Goal: Task Accomplishment & Management: Use online tool/utility

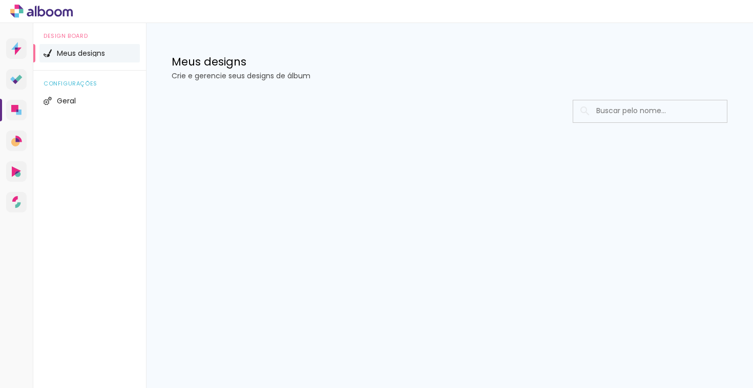
click at [92, 54] on span "Meus designs" at bounding box center [81, 53] width 48 height 7
click at [390, 120] on div at bounding box center [450, 111] width 556 height 23
click at [116, 52] on li "Meus designs" at bounding box center [89, 53] width 100 height 18
click at [75, 99] on span "Geral" at bounding box center [66, 100] width 19 height 7
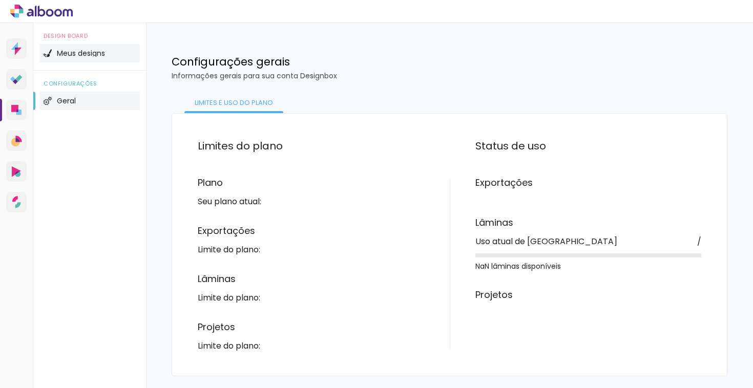
click at [88, 58] on li "Meus designs" at bounding box center [89, 53] width 100 height 18
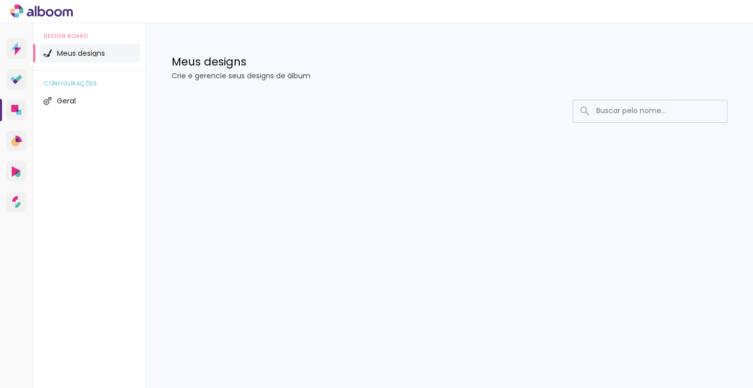
click at [608, 114] on input at bounding box center [664, 110] width 146 height 21
type input "vane"
type paper-input "vane"
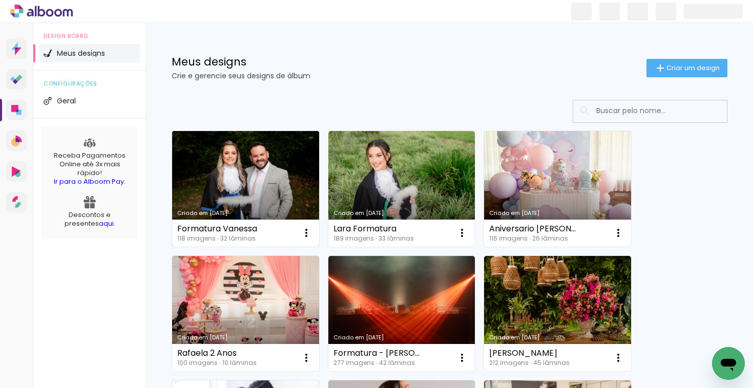
click at [281, 150] on link "Criado em [DATE]" at bounding box center [245, 189] width 147 height 116
